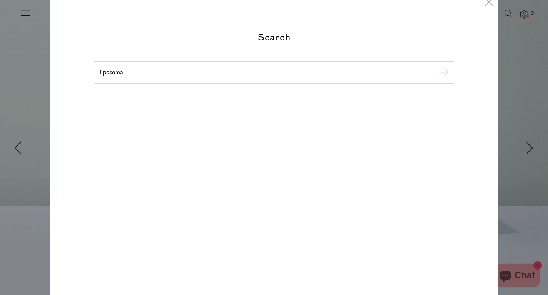
type input "liposomal"
click at [436, 67] on input "submit" at bounding box center [442, 73] width 12 height 12
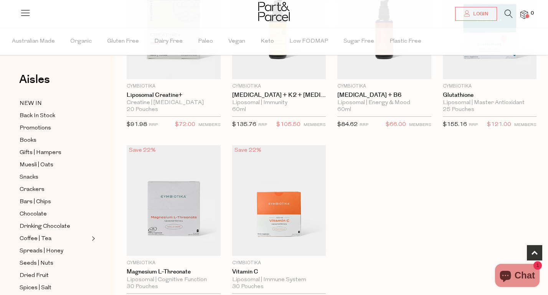
scroll to position [295, 0]
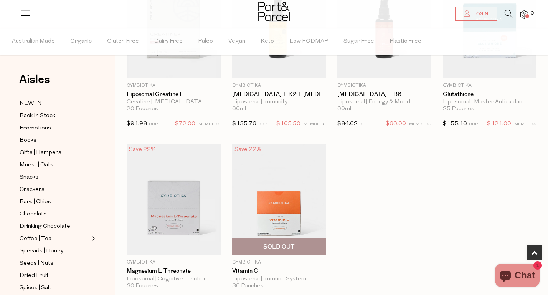
click at [298, 203] on img at bounding box center [279, 199] width 94 height 111
